Goal: Navigation & Orientation: Find specific page/section

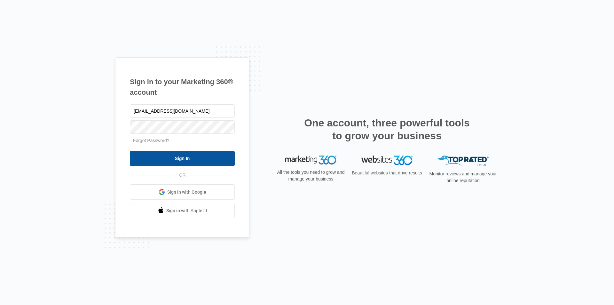
click at [185, 161] on input "Sign In" at bounding box center [182, 158] width 105 height 15
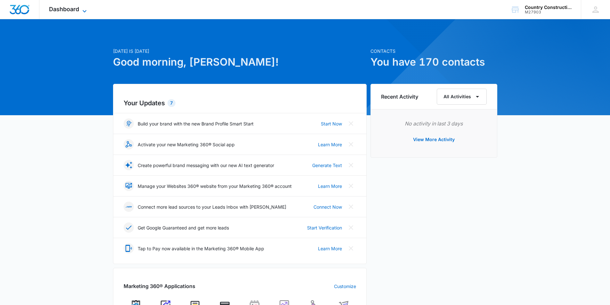
click at [68, 9] on span "Dashboard" at bounding box center [64, 9] width 30 height 7
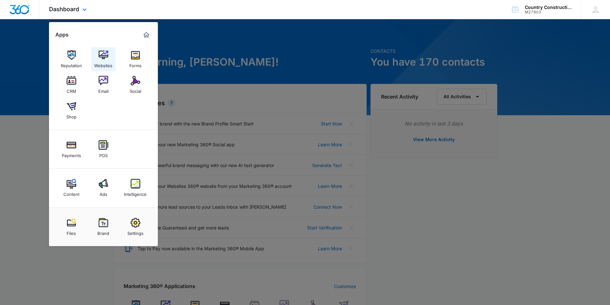
click at [103, 57] on img at bounding box center [104, 55] width 10 height 10
